Goal: Transaction & Acquisition: Subscribe to service/newsletter

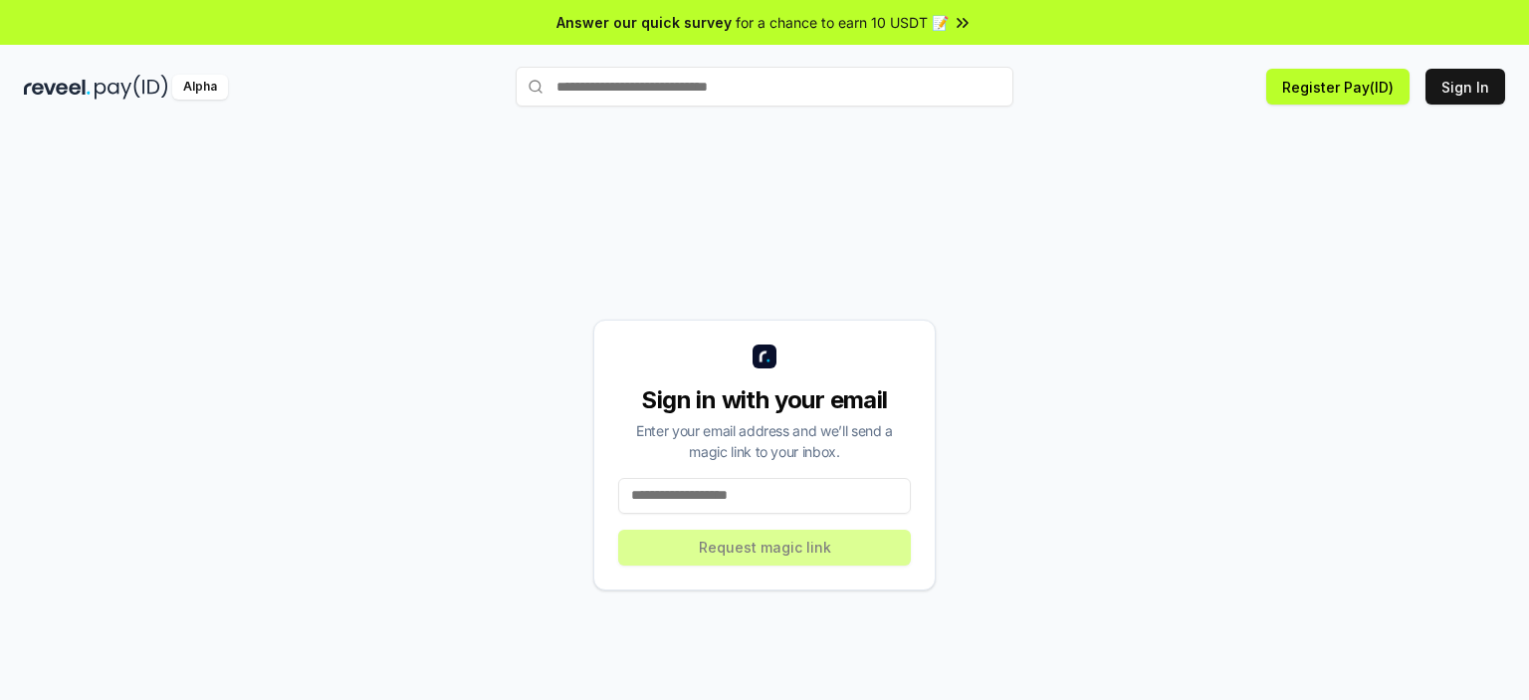
click at [702, 493] on input at bounding box center [764, 496] width 293 height 36
type input "**********"
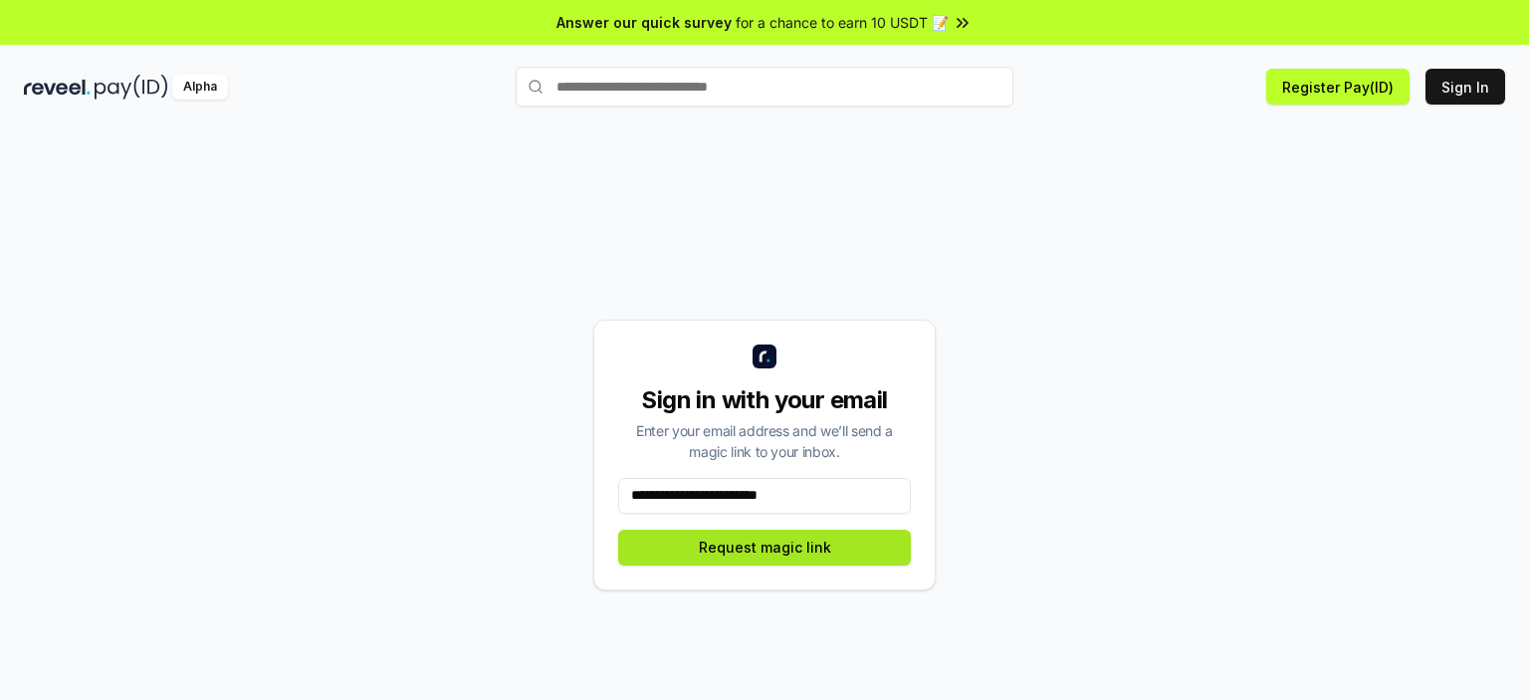
click at [772, 546] on button "Request magic link" at bounding box center [764, 548] width 293 height 36
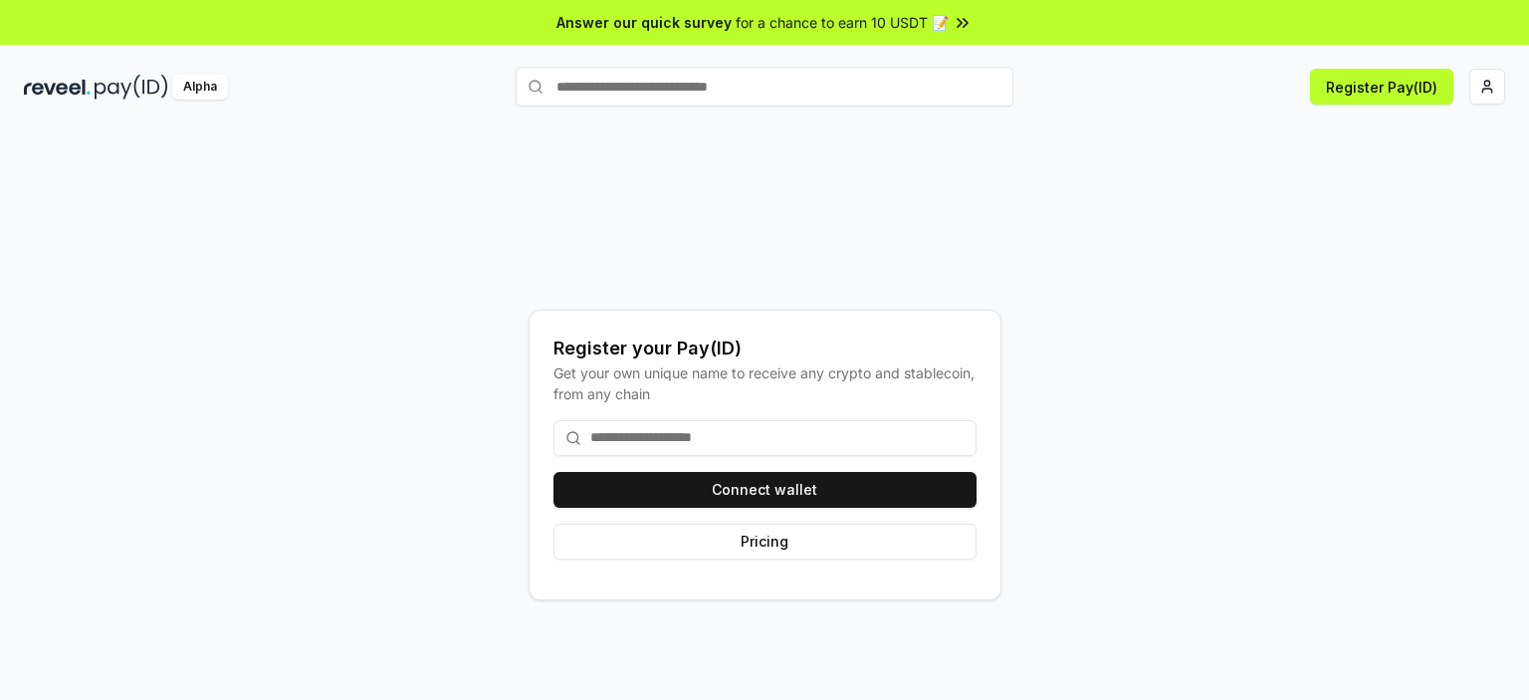
click at [734, 439] on input at bounding box center [765, 438] width 423 height 36
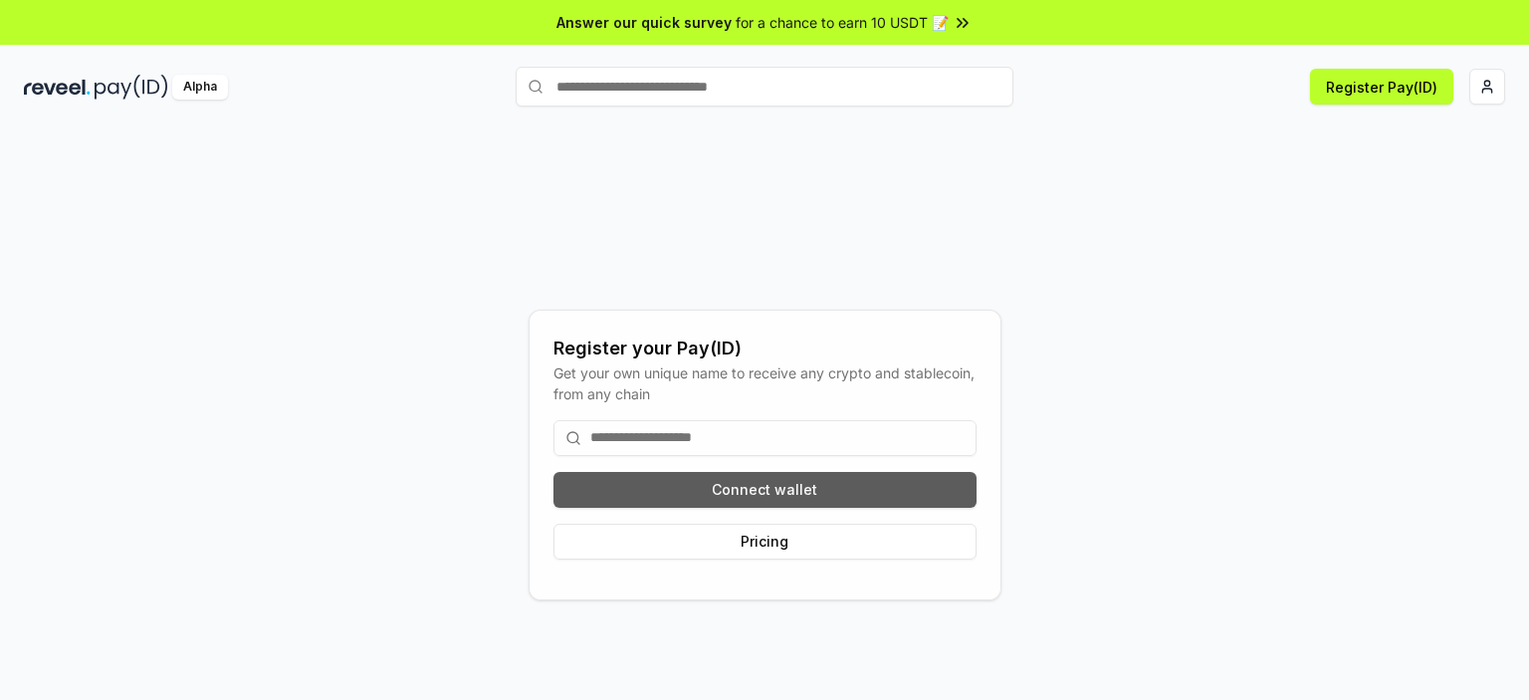
click at [730, 501] on button "Connect wallet" at bounding box center [765, 490] width 423 height 36
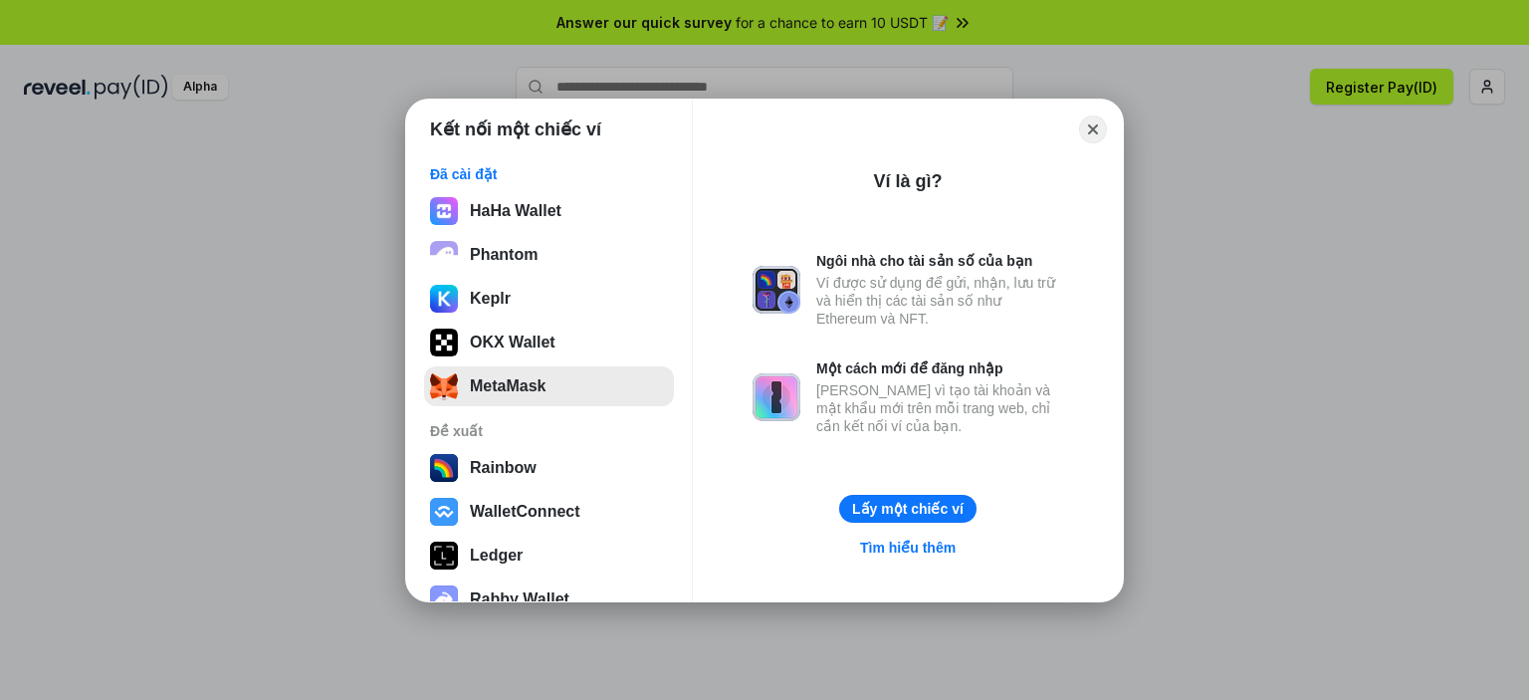
click at [577, 372] on button "MetaMask" at bounding box center [549, 386] width 250 height 40
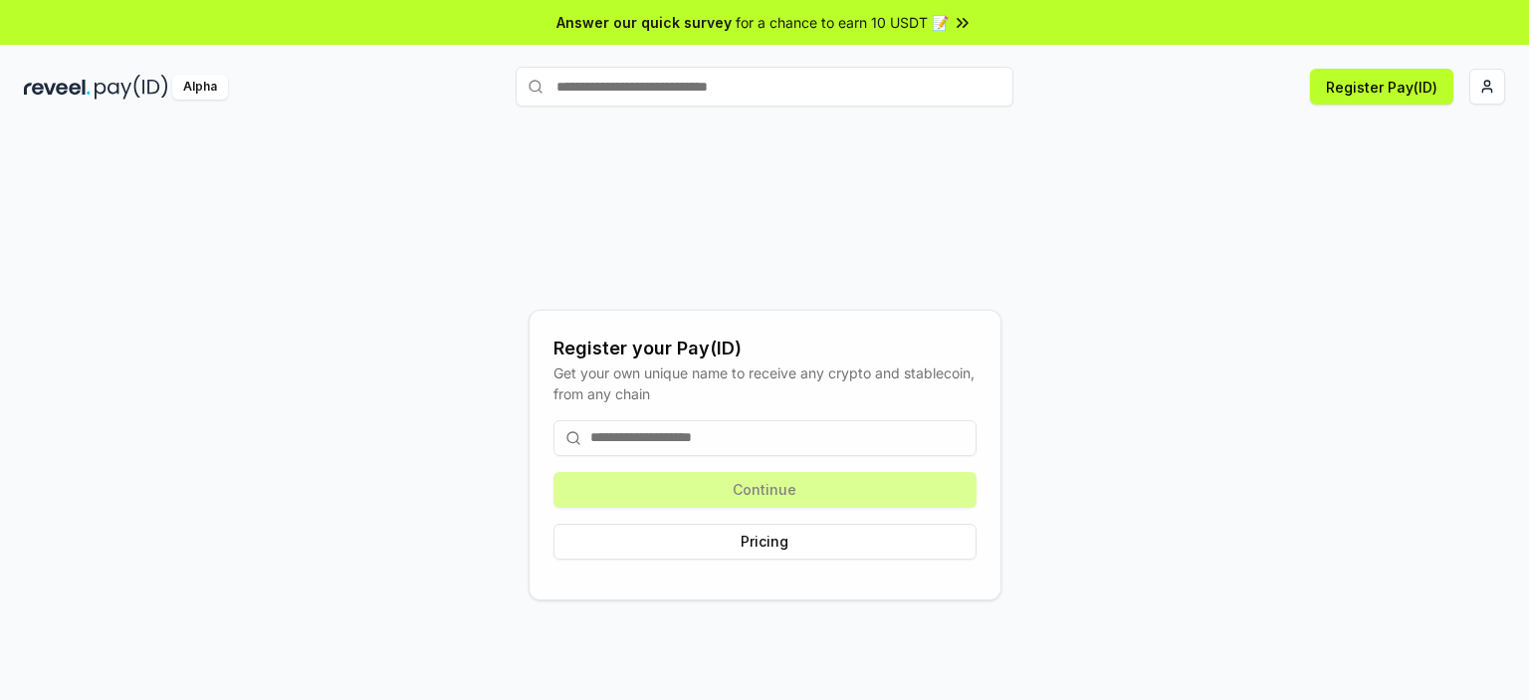
click at [714, 493] on div "Continue Pricing" at bounding box center [765, 489] width 423 height 171
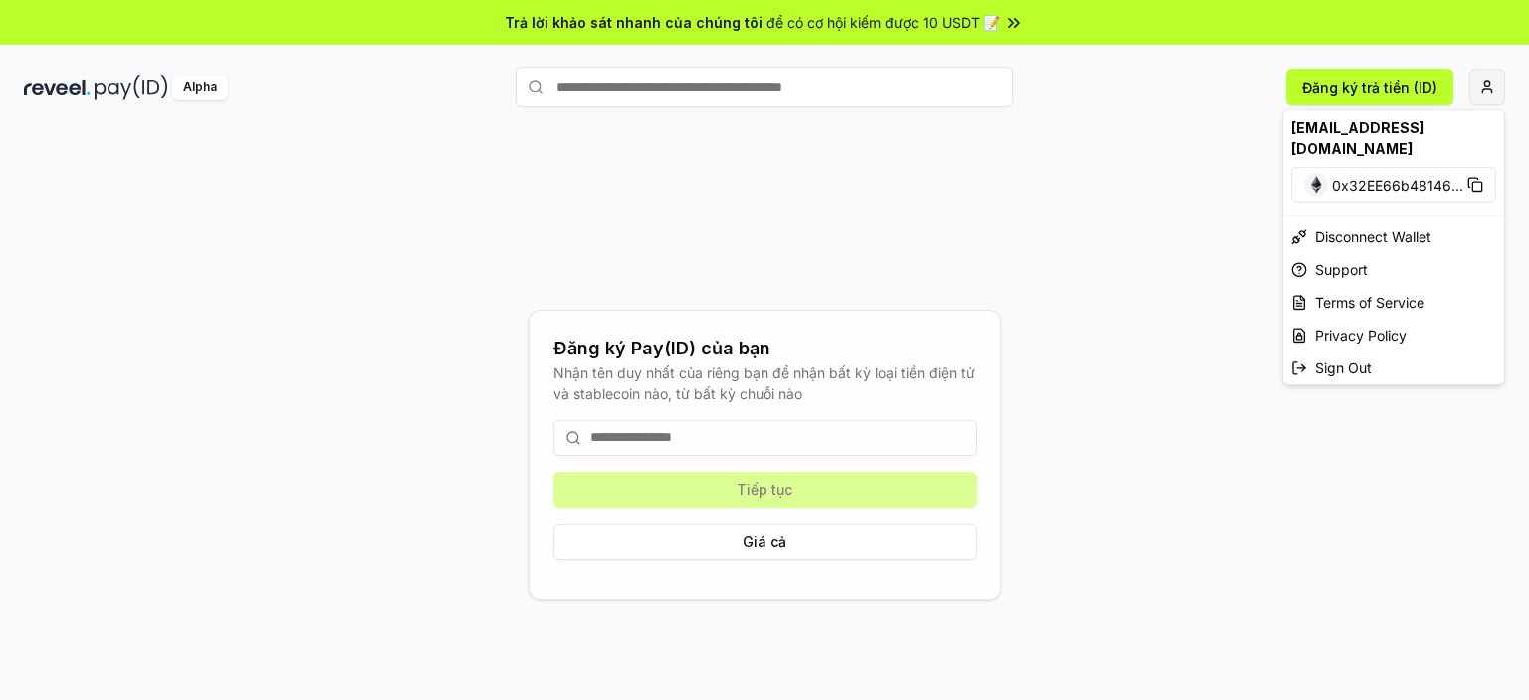
click at [1494, 92] on html "Trả lời khảo sát nhanh của chúng tôi để có cơ hội kiếm được 10 USDT 📝 Alpha Đăn…" at bounding box center [764, 350] width 1529 height 700
click at [136, 85] on html "Trả lời khảo sát nhanh của chúng tôi để có cơ hội kiếm được 10 USDT 📝 Alpha Đăn…" at bounding box center [764, 350] width 1529 height 700
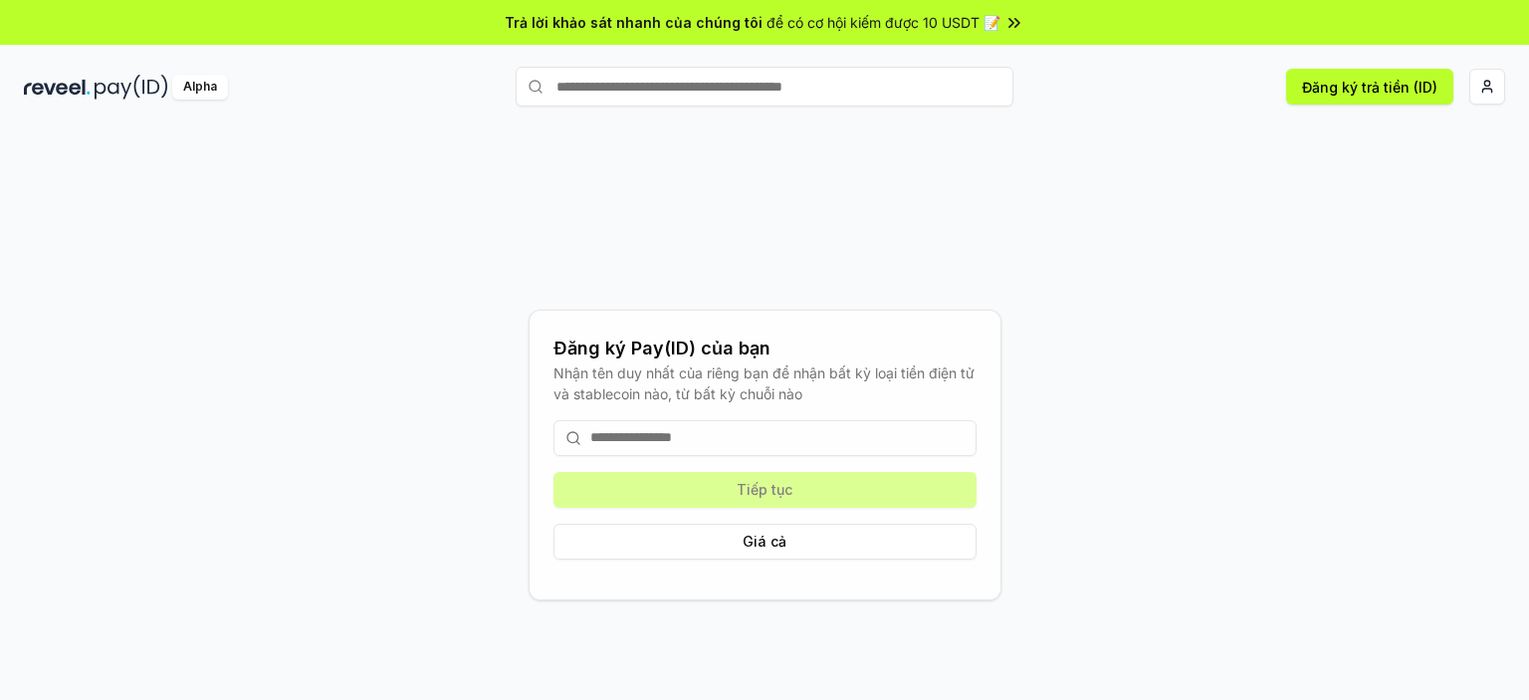
click at [175, 93] on div "Alpha" at bounding box center [200, 87] width 56 height 25
click at [761, 441] on input at bounding box center [765, 438] width 423 height 36
click at [1330, 88] on font "Đăng ký trả tiền (ID)" at bounding box center [1369, 87] width 135 height 17
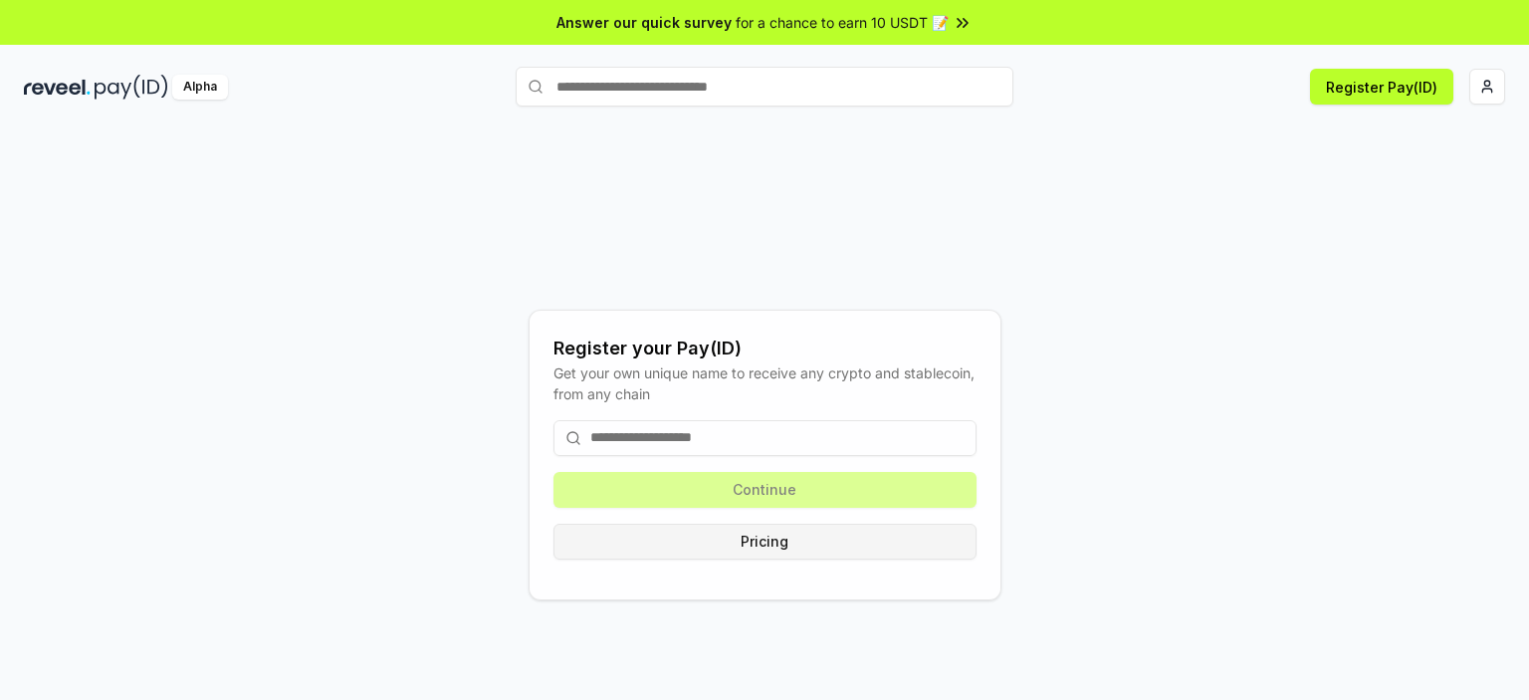
click at [702, 549] on button "Pricing" at bounding box center [765, 542] width 423 height 36
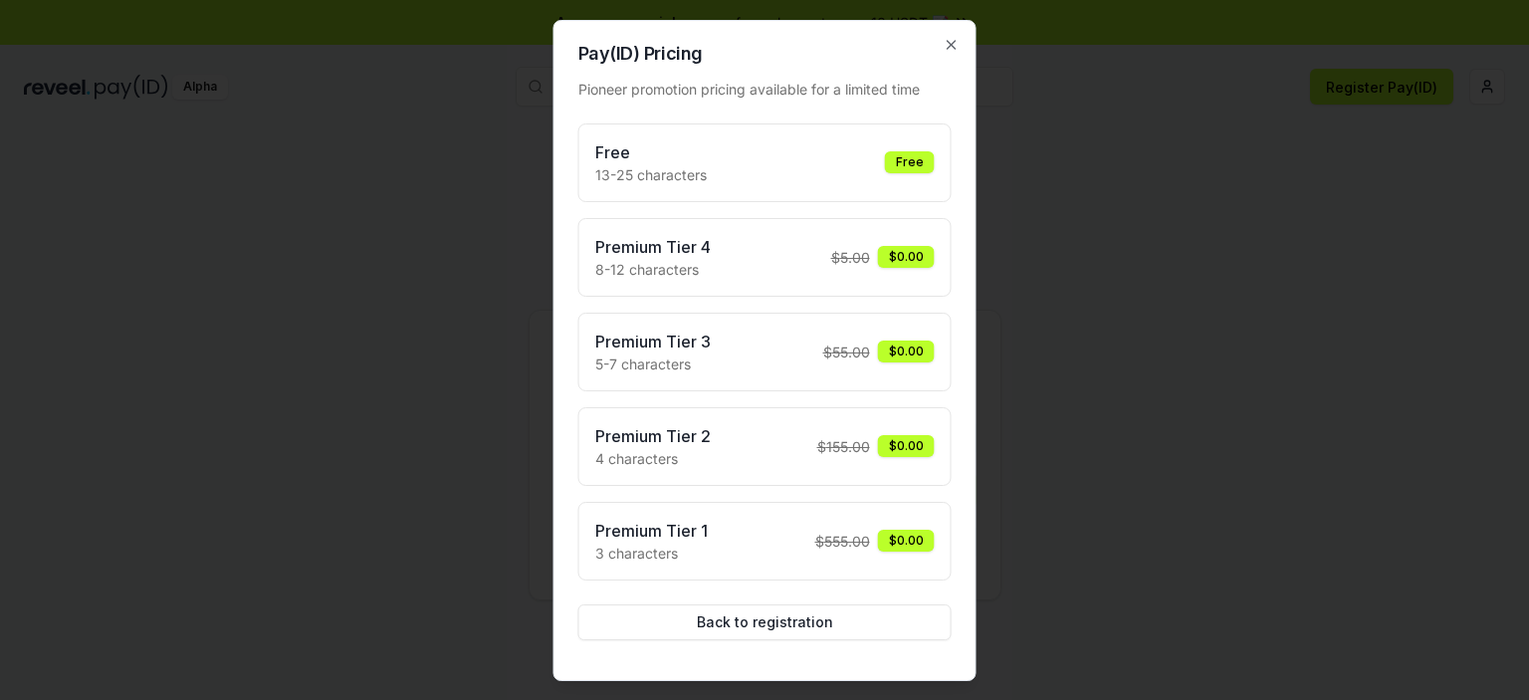
click at [903, 163] on div "Free" at bounding box center [910, 162] width 50 height 22
click at [764, 164] on div "Free 13-25 characters Free" at bounding box center [764, 162] width 339 height 45
click at [895, 169] on div "Free" at bounding box center [910, 162] width 50 height 22
click at [919, 161] on div "Free" at bounding box center [910, 162] width 50 height 22
click at [733, 152] on div "Free 13-25 characters Free" at bounding box center [764, 162] width 339 height 45
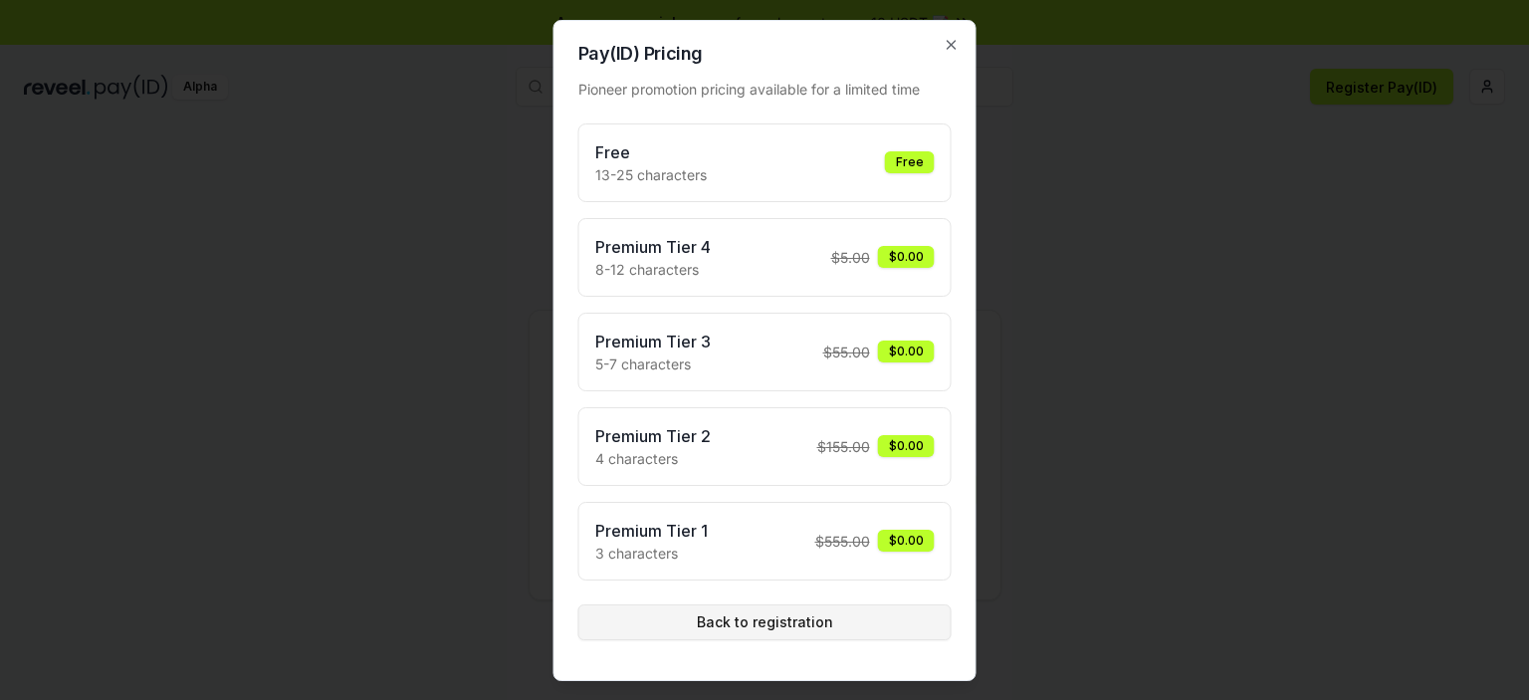
click at [767, 632] on button "Back to registration" at bounding box center [764, 622] width 373 height 36
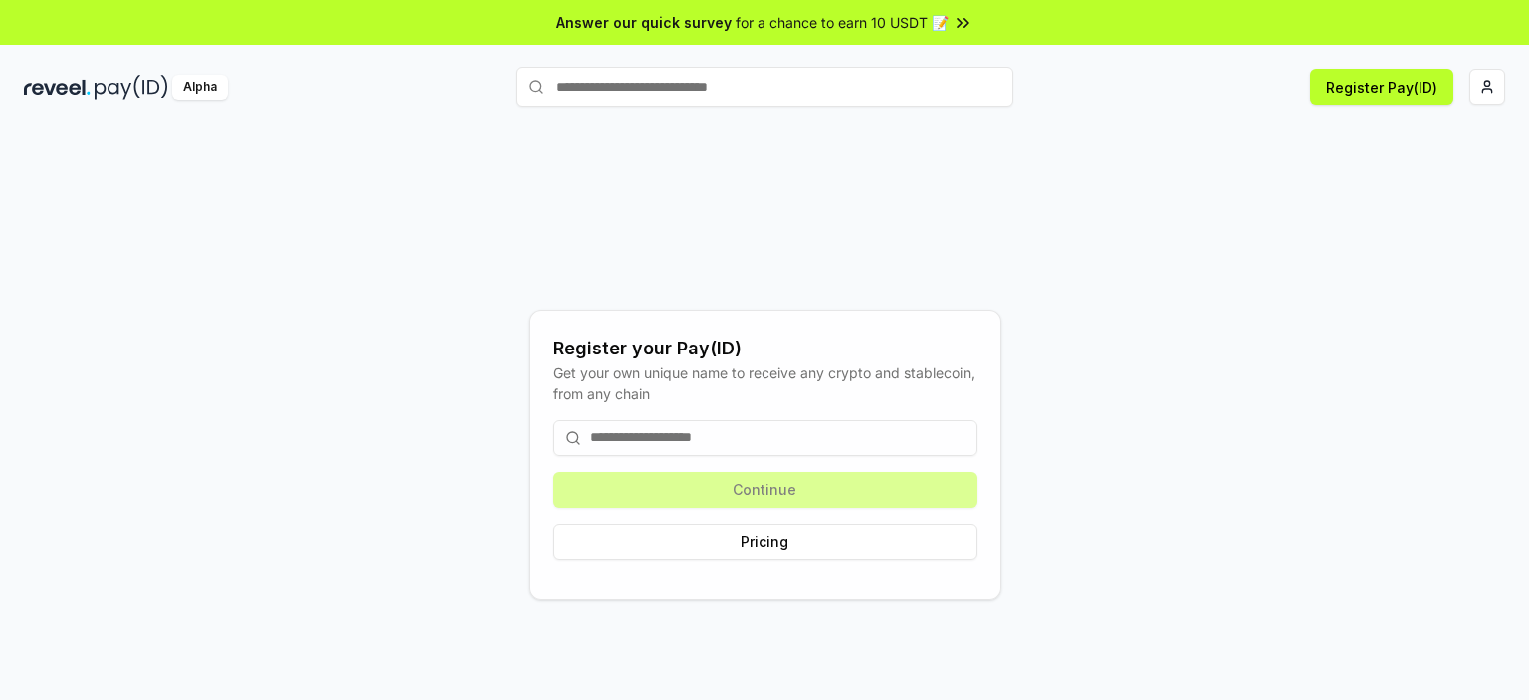
click at [744, 442] on input at bounding box center [765, 438] width 423 height 36
click at [566, 365] on div "Get your own unique name to receive any crypto and stablecoin, from any chain" at bounding box center [765, 383] width 423 height 42
copy div "Get"
click at [584, 449] on input at bounding box center [765, 438] width 423 height 36
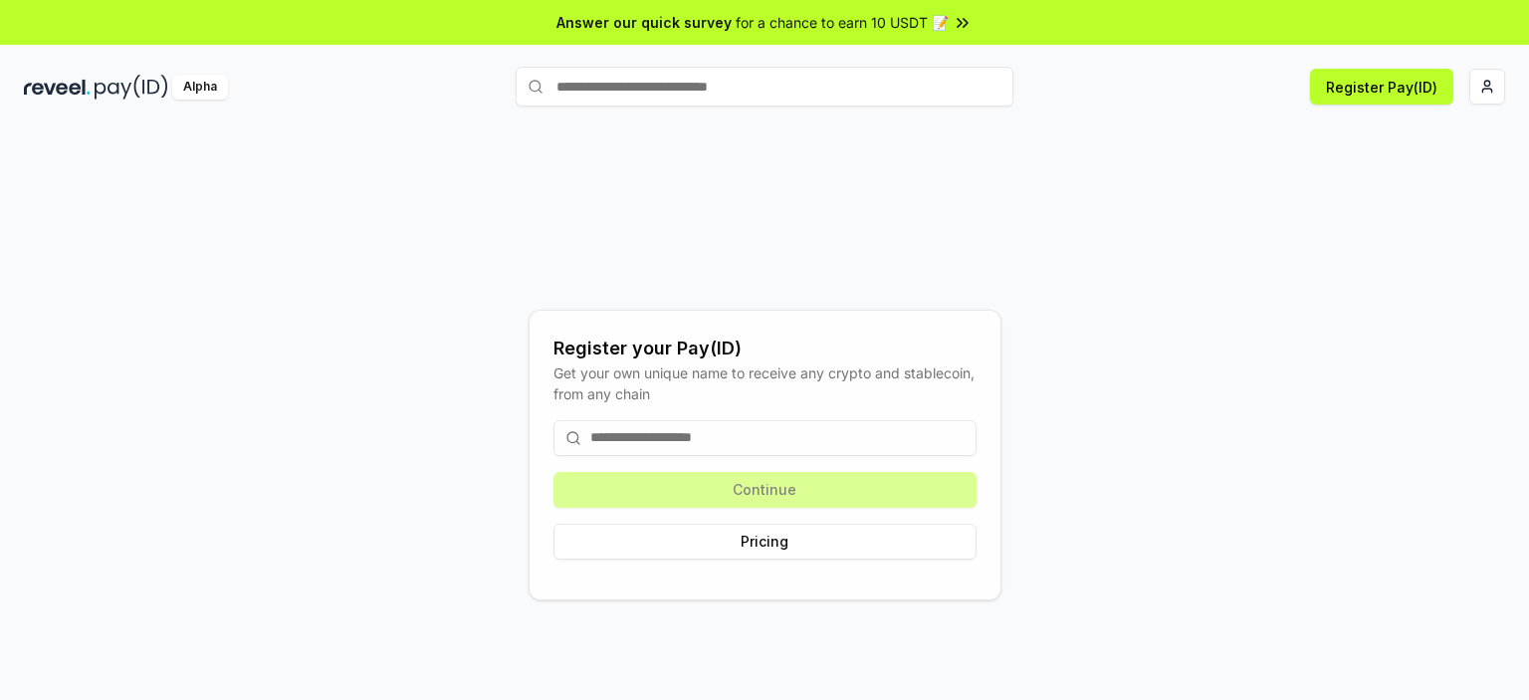
paste input "***"
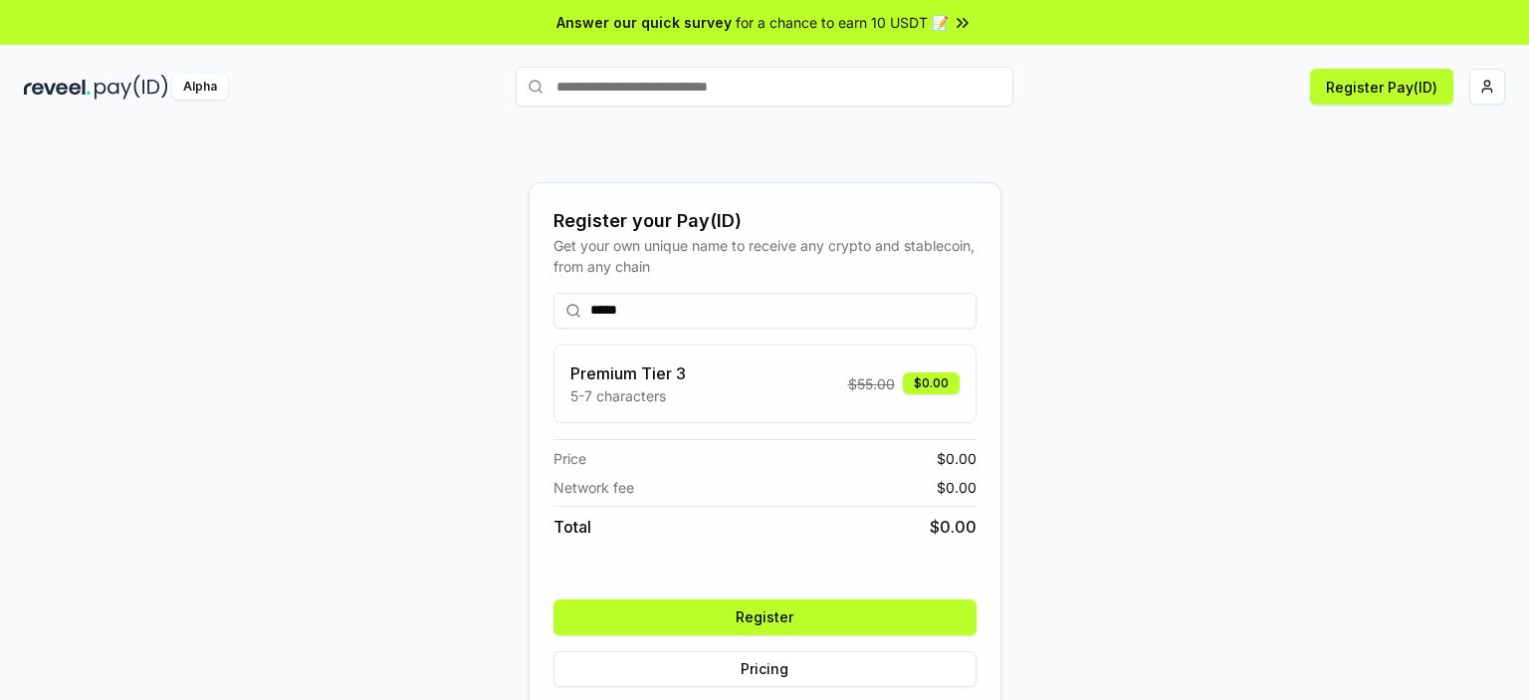
type input "*****"
click at [756, 616] on button "Register" at bounding box center [765, 617] width 423 height 36
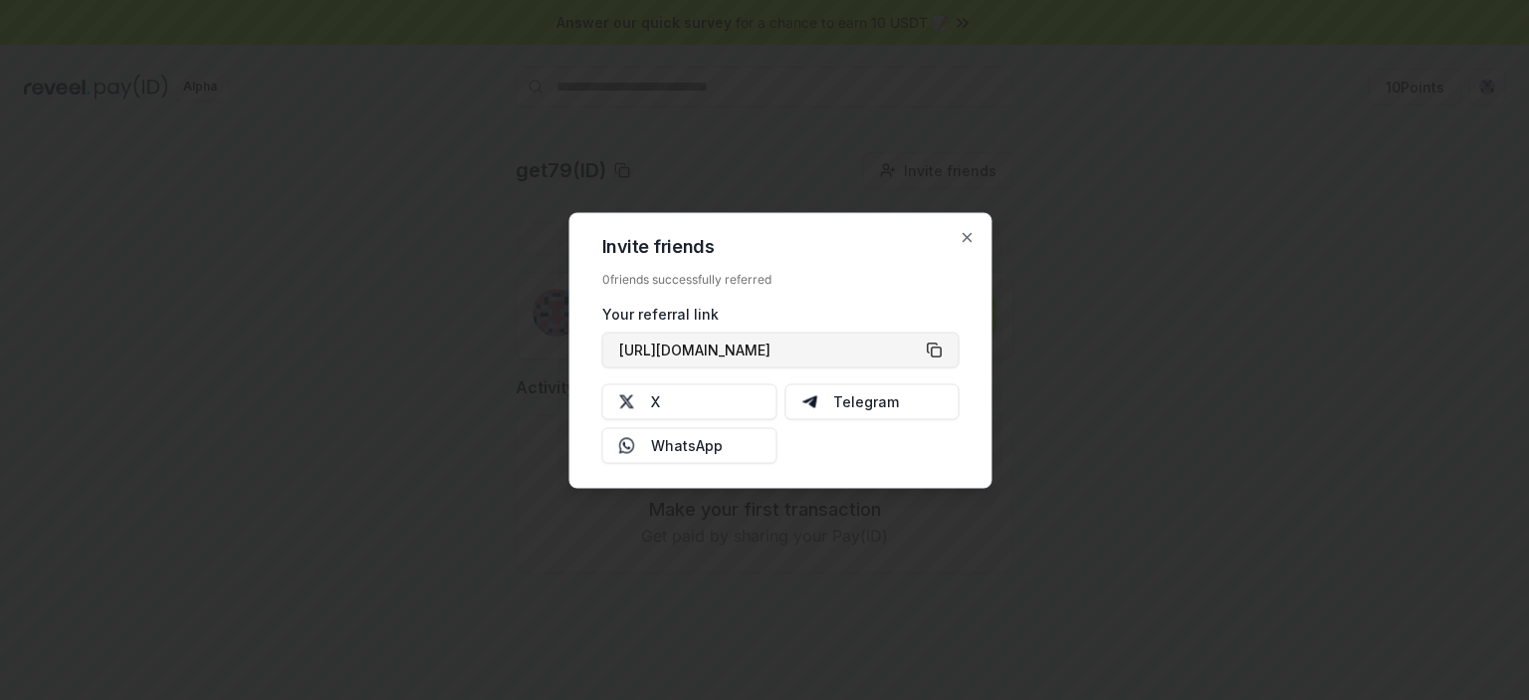
click at [930, 350] on button "[URL][DOMAIN_NAME]" at bounding box center [780, 350] width 357 height 36
click at [1211, 532] on div at bounding box center [764, 350] width 1529 height 700
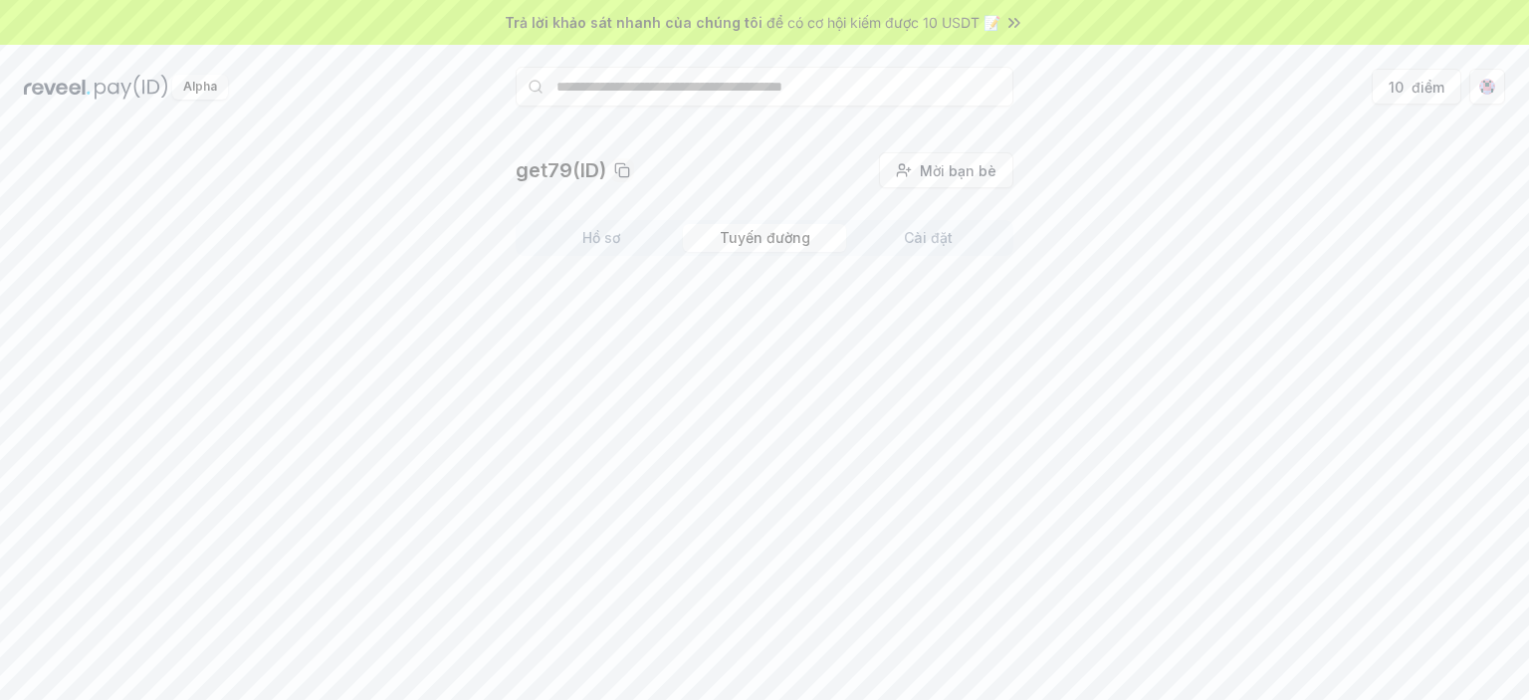
click at [772, 242] on font "Tuyến đường" at bounding box center [765, 237] width 91 height 17
click at [918, 246] on font "Cài đặt" at bounding box center [928, 238] width 49 height 20
click at [591, 238] on font "Hồ sơ" at bounding box center [601, 237] width 38 height 17
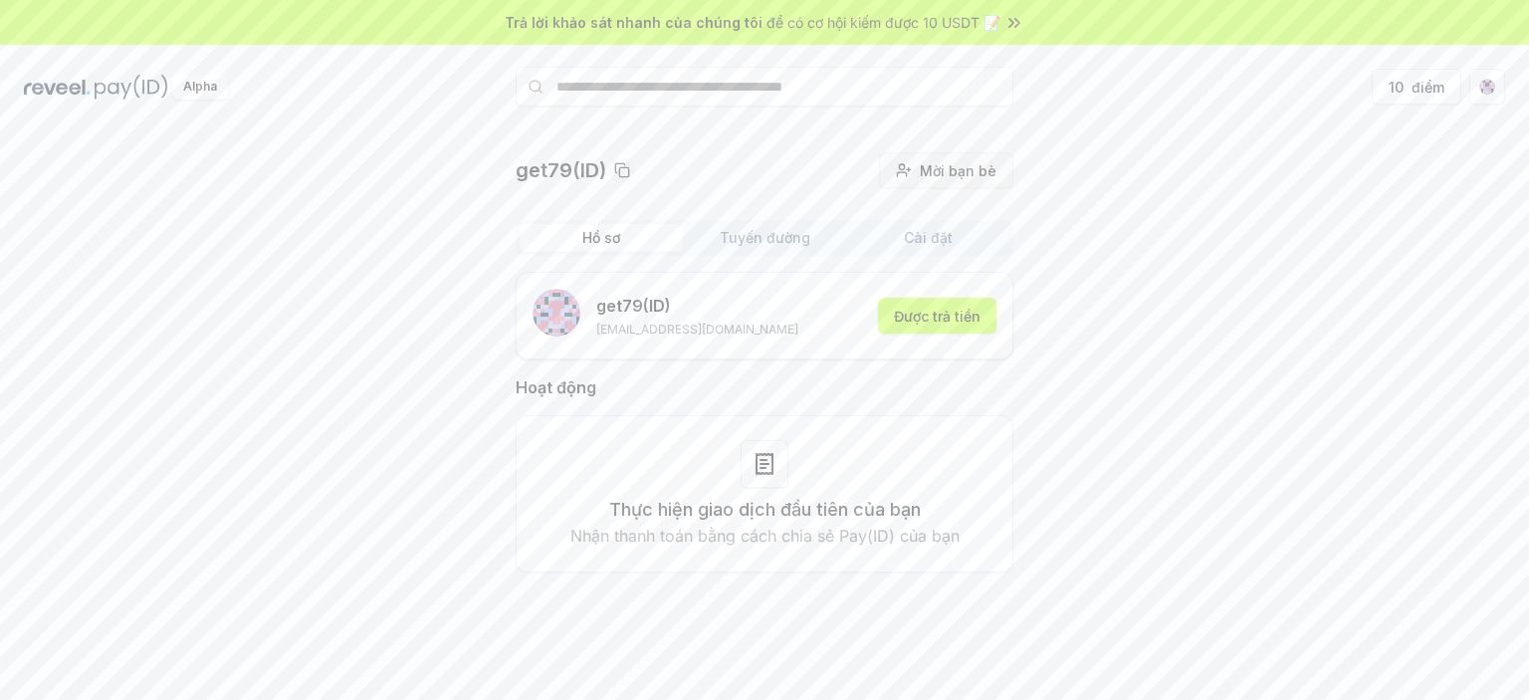
click at [966, 175] on font "Mời bạn bè" at bounding box center [958, 170] width 77 height 17
